Goal: Task Accomplishment & Management: Manage account settings

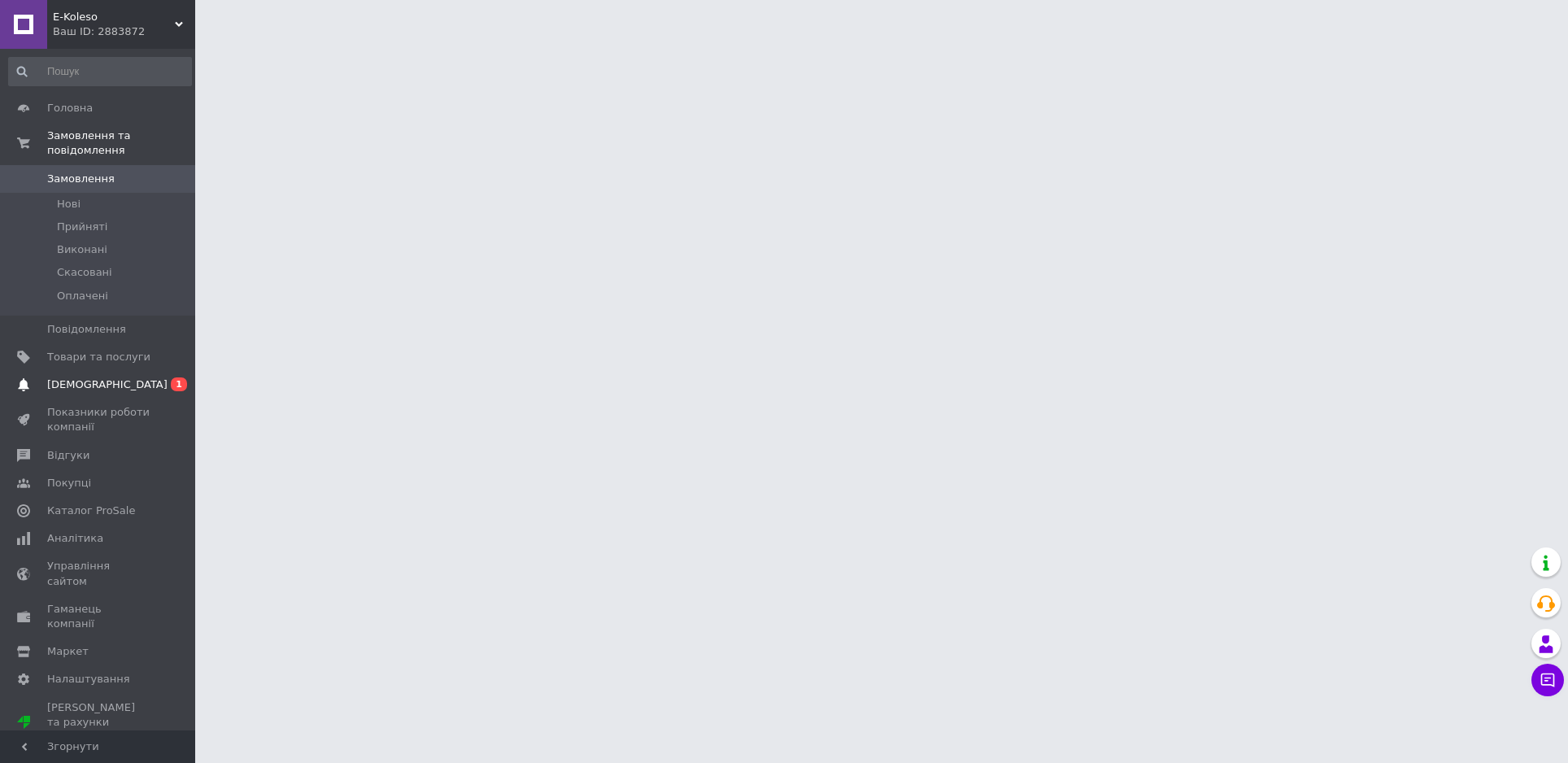
click at [97, 391] on span "[DEMOGRAPHIC_DATA]" at bounding box center [106, 384] width 120 height 15
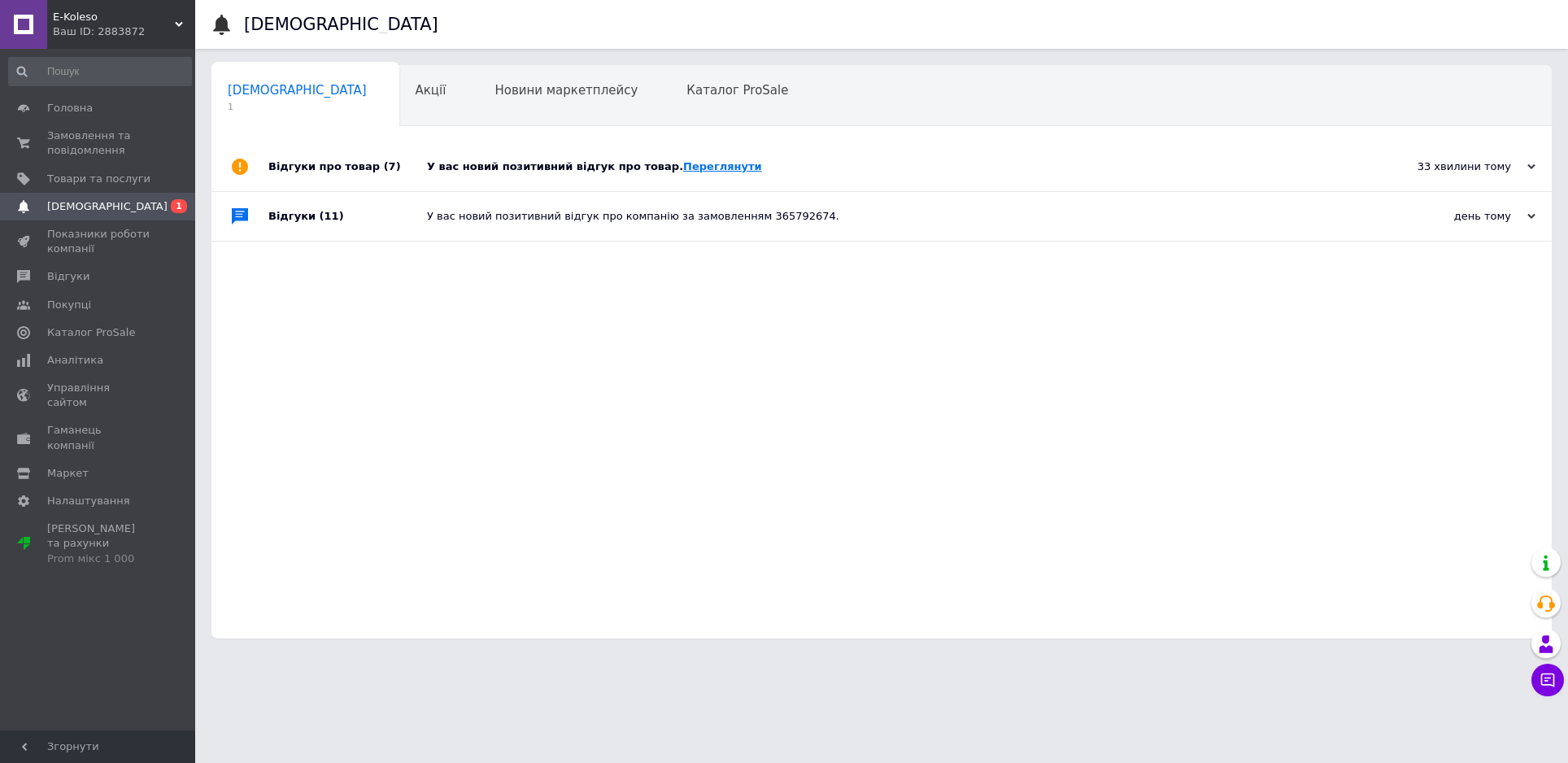
click at [717, 160] on link "Переглянути" at bounding box center [723, 166] width 79 height 12
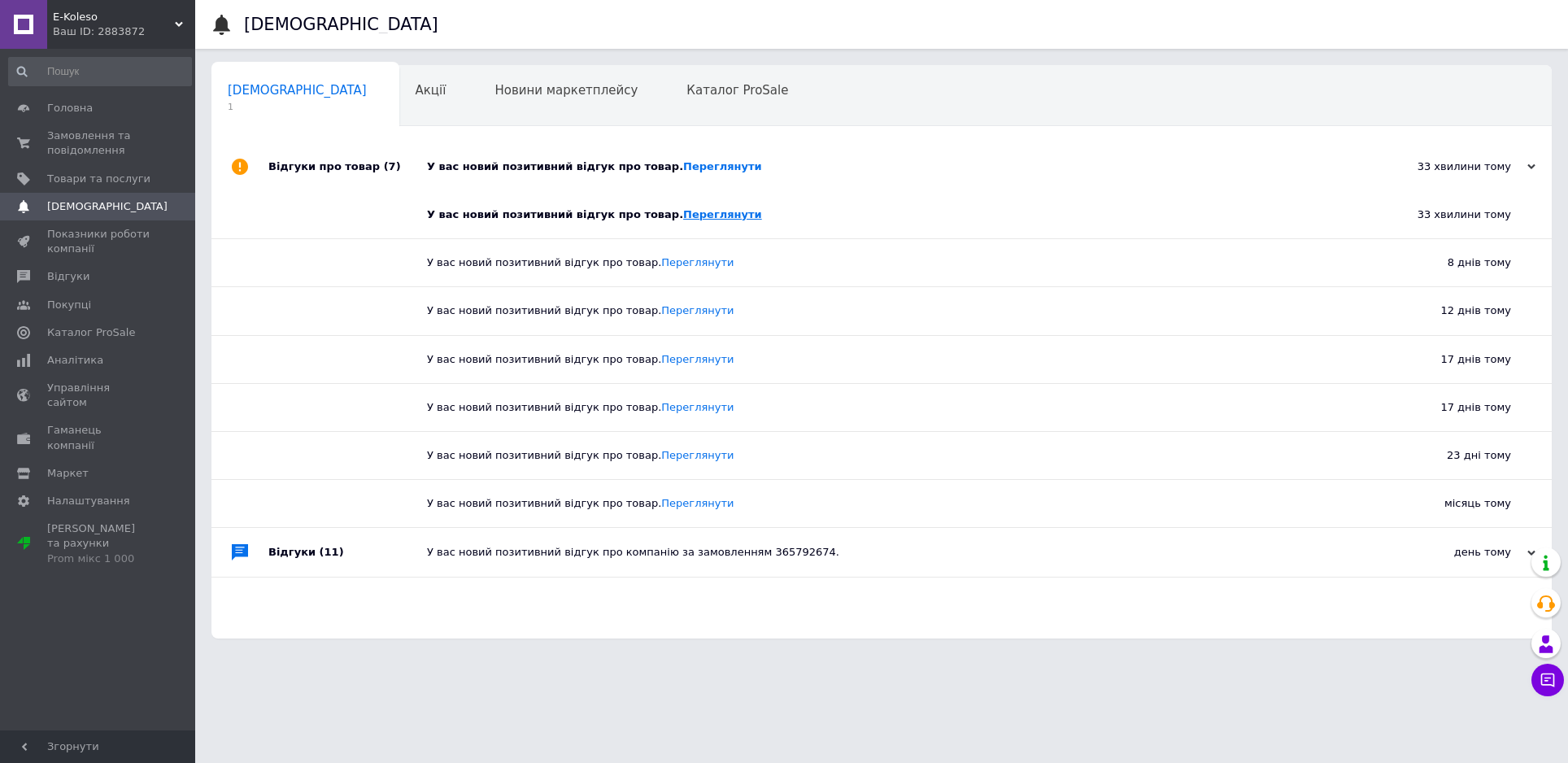
click at [720, 216] on link "Переглянути" at bounding box center [723, 214] width 79 height 12
click at [702, 263] on link "Переглянути" at bounding box center [697, 261] width 72 height 12
click at [690, 264] on link "Переглянути" at bounding box center [697, 261] width 72 height 12
click at [714, 223] on div "У вас новий позитивний відгук про товар. Переглянути" at bounding box center [887, 214] width 921 height 47
click at [718, 217] on link "Переглянути" at bounding box center [723, 214] width 79 height 12
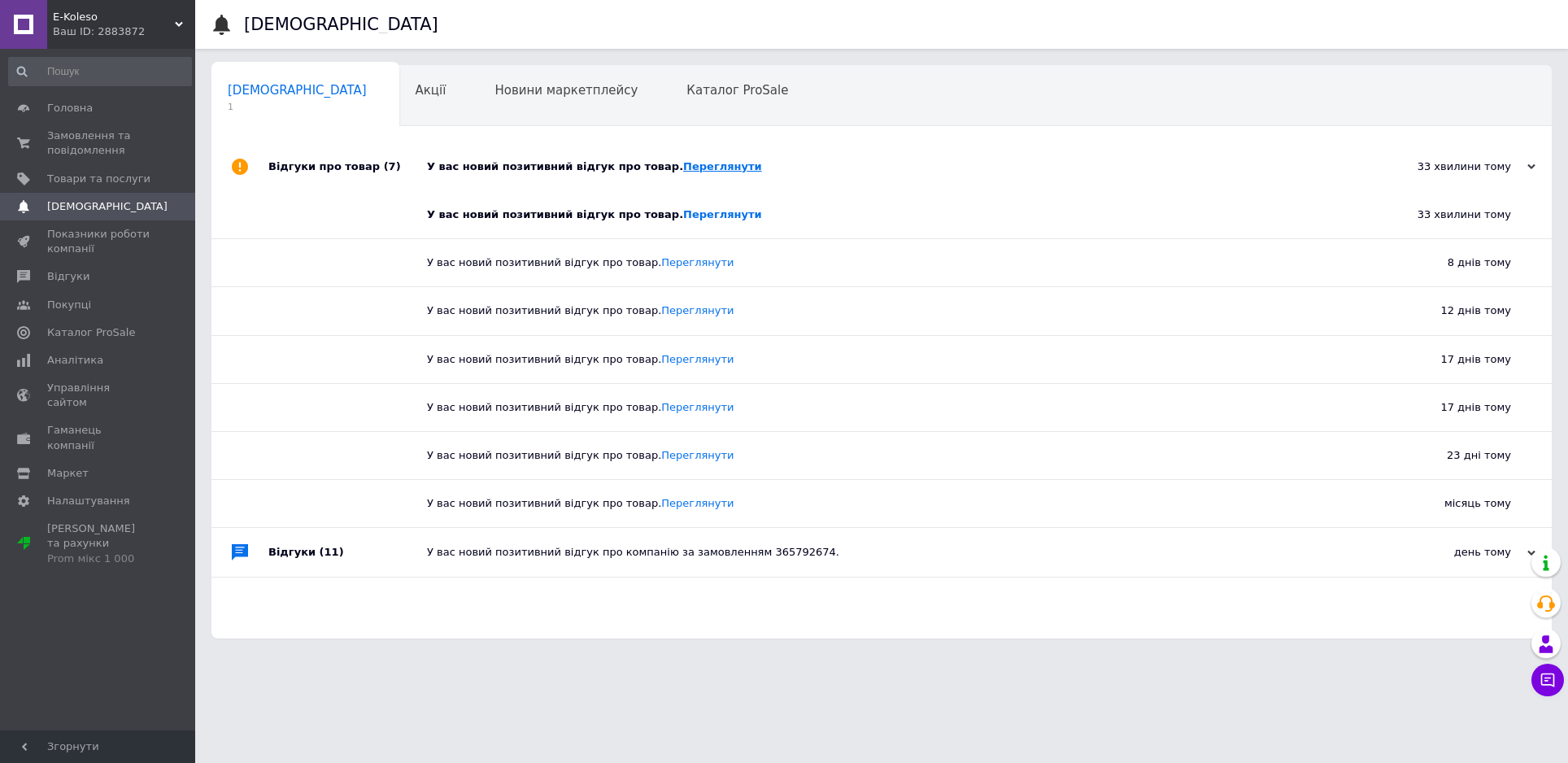
click at [694, 164] on link "Переглянути" at bounding box center [723, 166] width 79 height 12
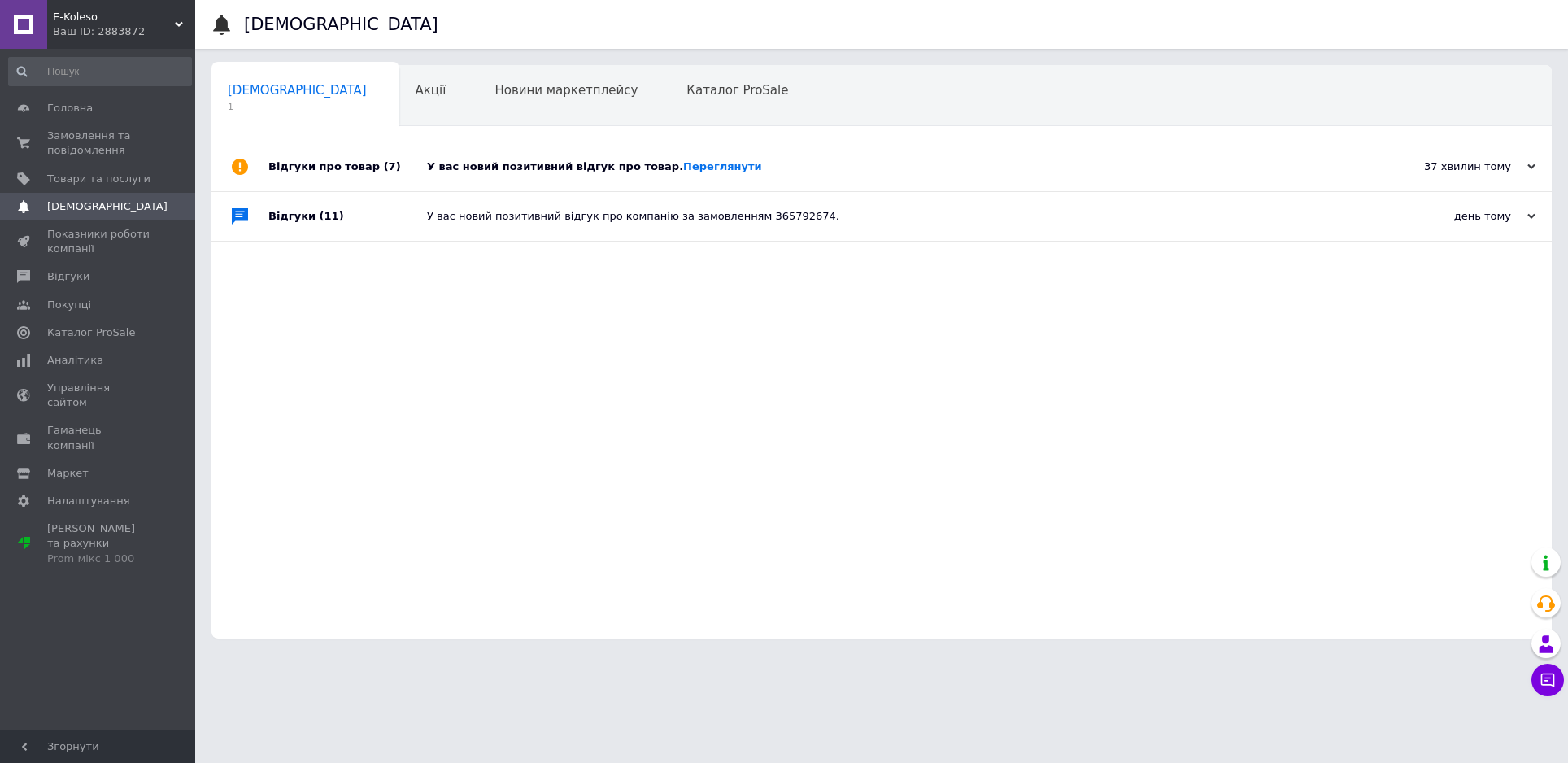
click at [286, 217] on div "Відгуки (11)" at bounding box center [348, 216] width 159 height 49
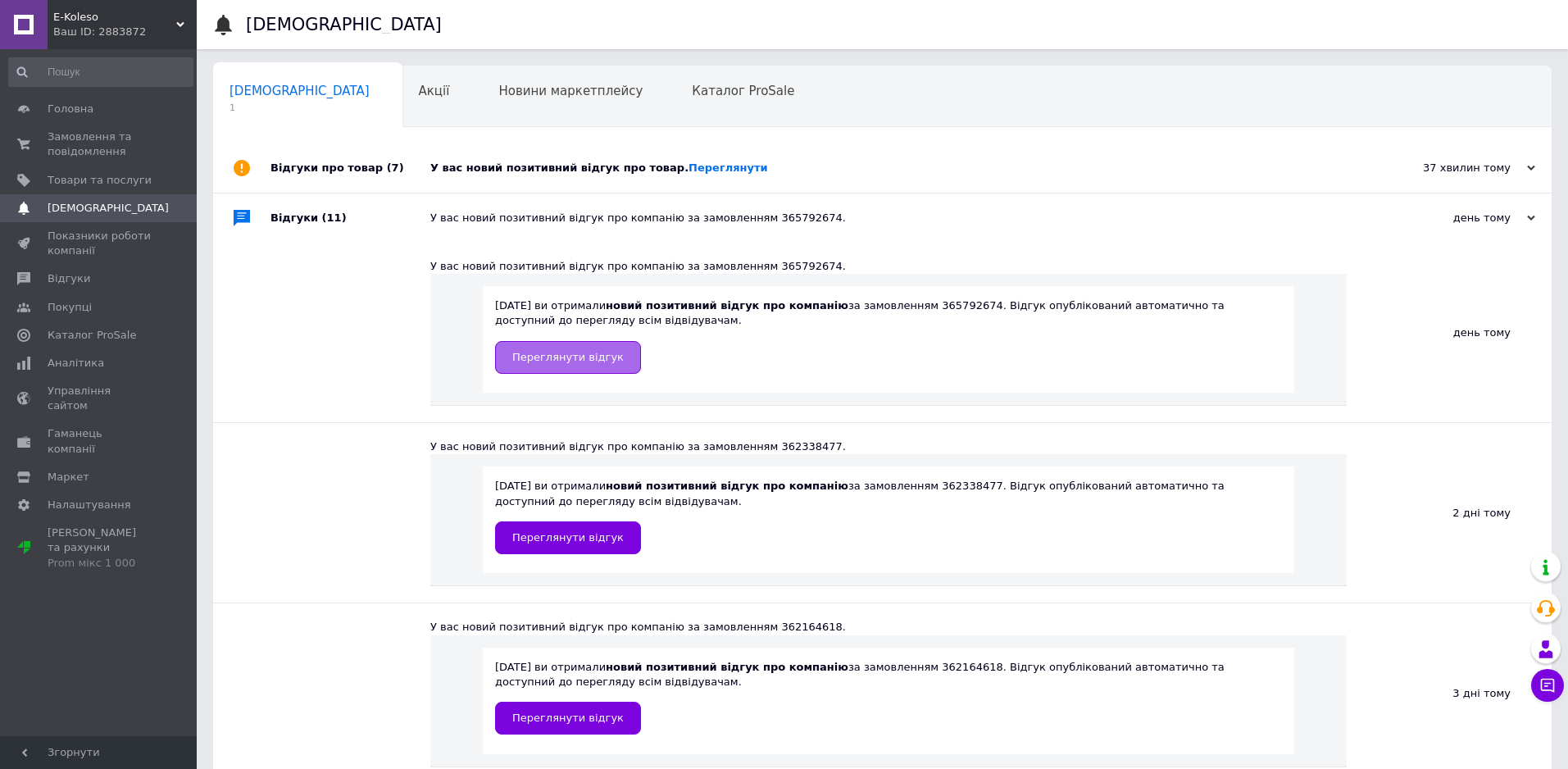
click at [563, 366] on link "Переглянути відгук" at bounding box center [568, 357] width 146 height 32
click at [246, 169] on use at bounding box center [242, 168] width 17 height 17
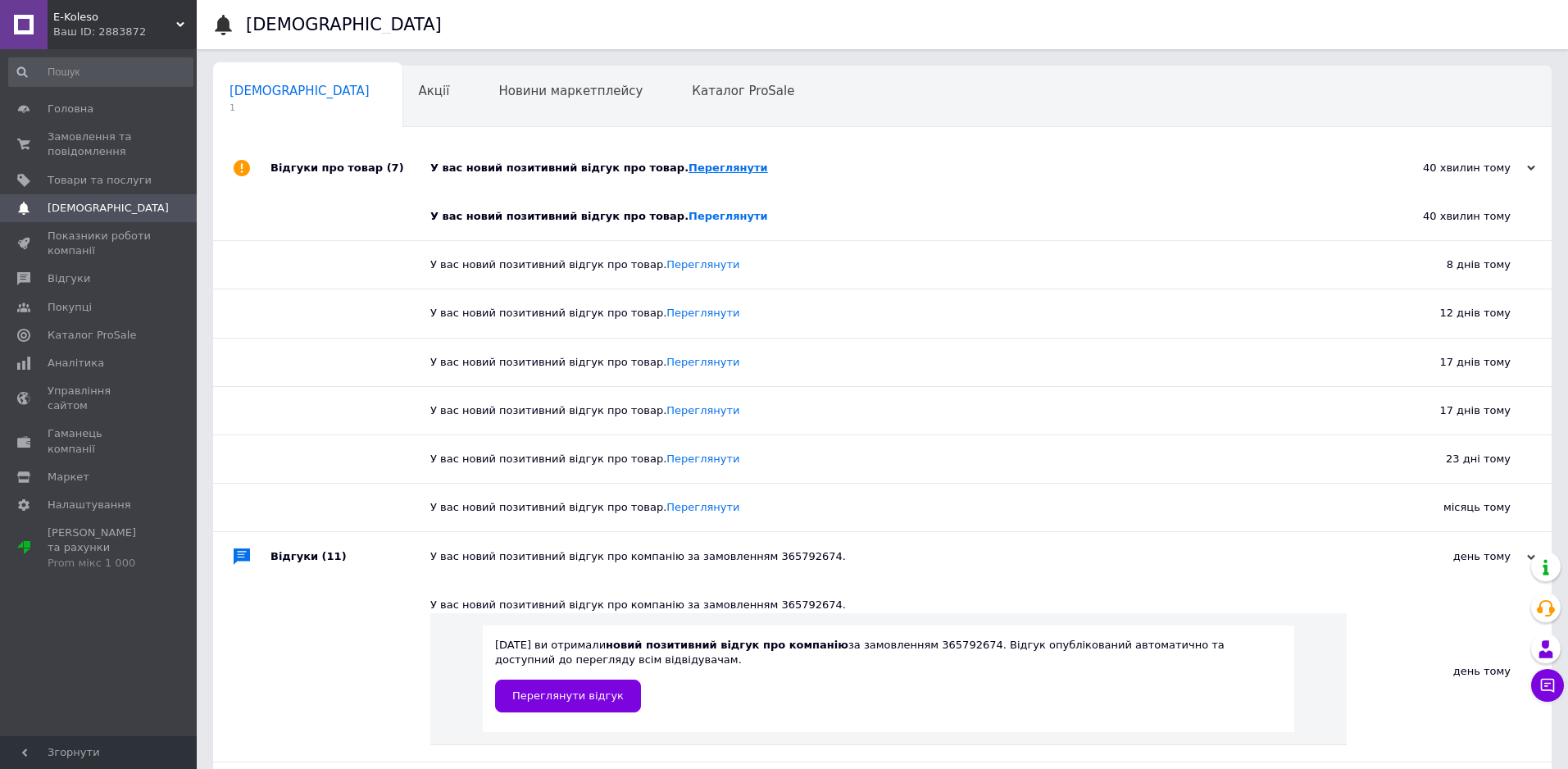
click at [717, 174] on link "Переглянути" at bounding box center [729, 167] width 80 height 12
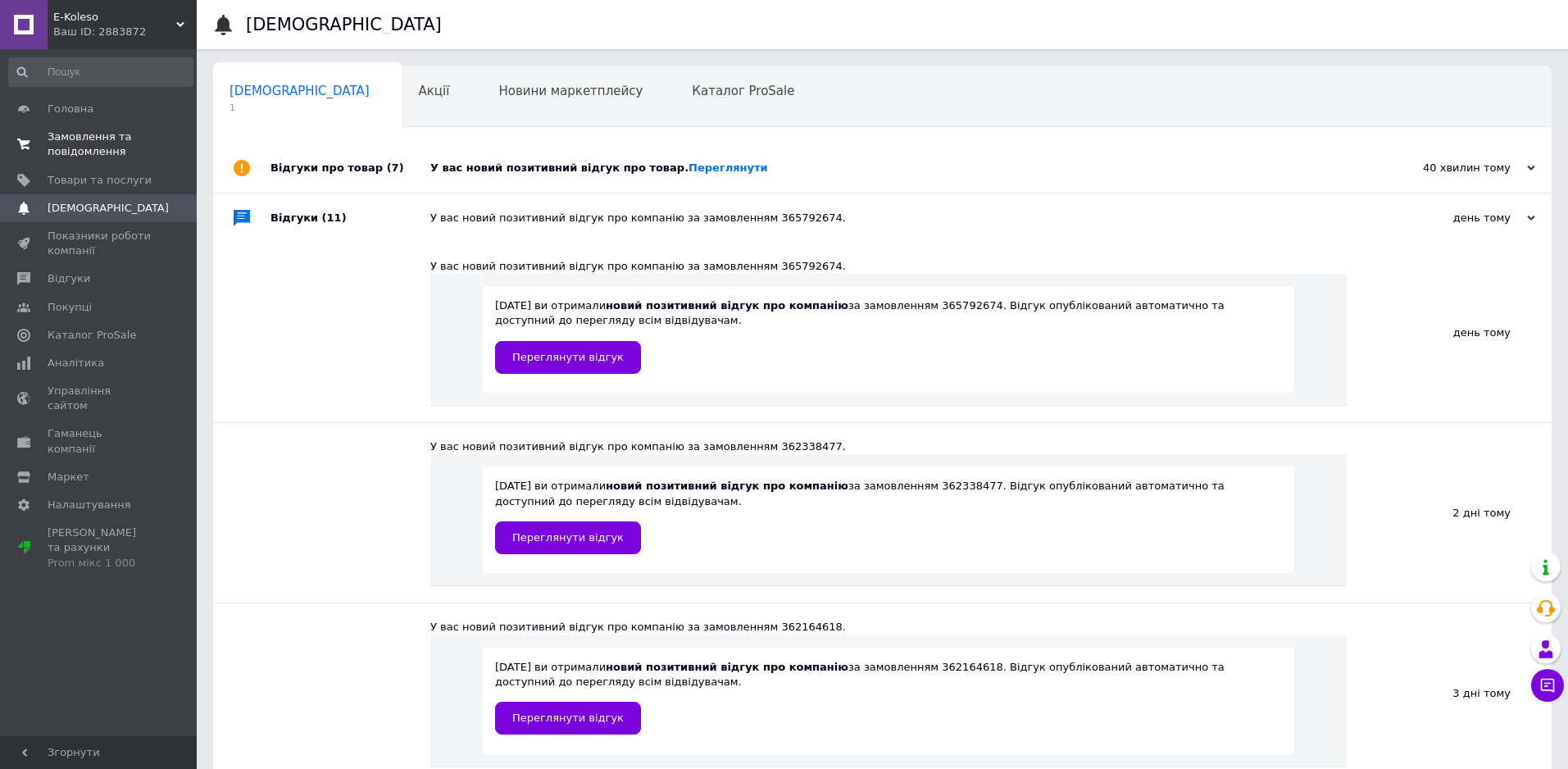
click at [76, 135] on span "Замовлення та повідомлення" at bounding box center [99, 144] width 104 height 30
